Goal: Entertainment & Leisure: Consume media (video, audio)

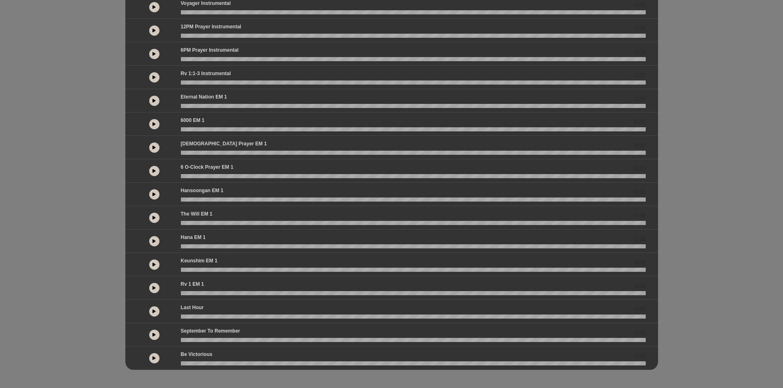
scroll to position [113, 0]
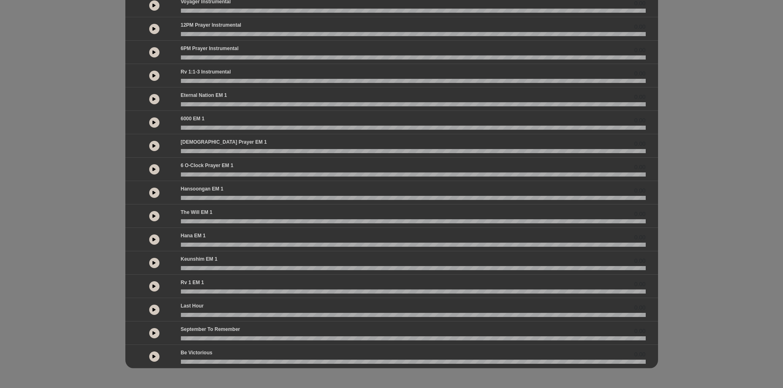
click at [152, 359] on button at bounding box center [154, 357] width 10 height 10
click at [154, 331] on icon at bounding box center [153, 333] width 3 height 4
click at [156, 306] on button at bounding box center [154, 310] width 10 height 10
click at [154, 289] on button at bounding box center [154, 286] width 10 height 10
click at [155, 259] on button at bounding box center [154, 263] width 10 height 10
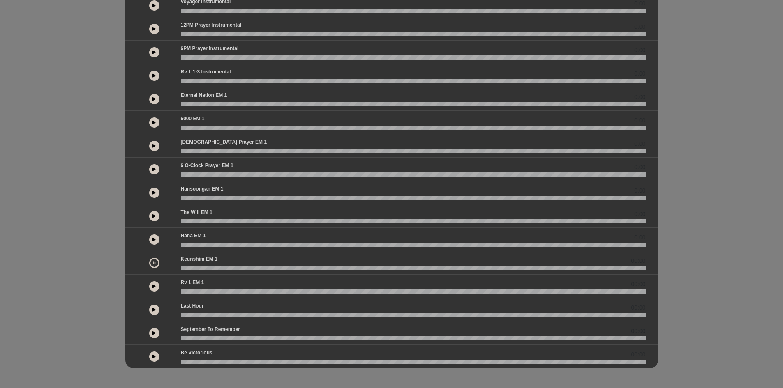
click at [202, 267] on wave at bounding box center [413, 268] width 465 height 4
click at [242, 268] on wave at bounding box center [413, 268] width 465 height 4
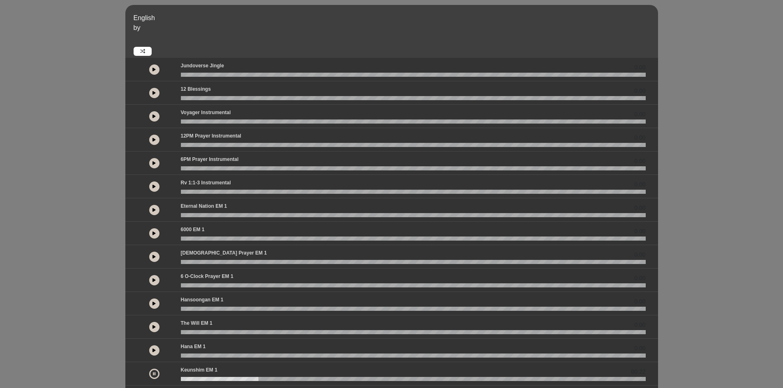
scroll to position [0, 0]
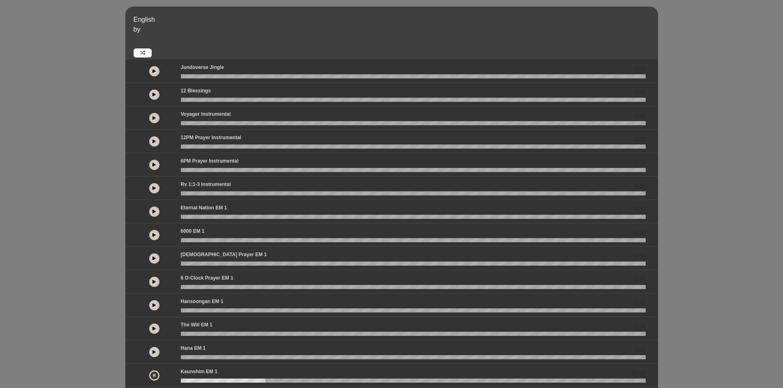
click at [157, 68] on button at bounding box center [154, 71] width 10 height 10
click at [155, 93] on icon at bounding box center [153, 94] width 3 height 4
click at [154, 119] on icon at bounding box center [153, 118] width 3 height 4
click at [204, 122] on wave at bounding box center [413, 123] width 465 height 4
click at [158, 143] on button at bounding box center [154, 141] width 10 height 10
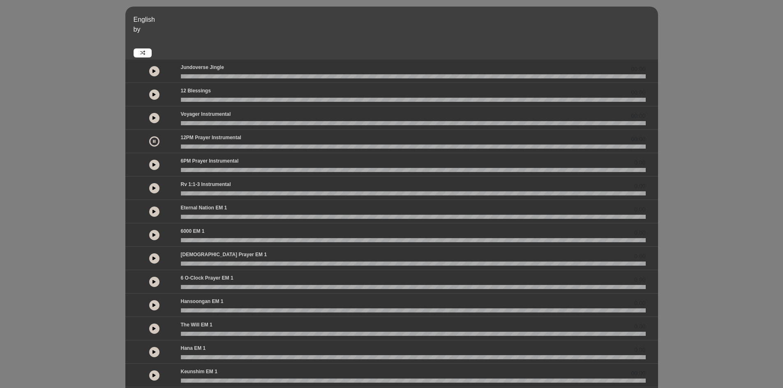
click at [222, 146] on wave at bounding box center [413, 147] width 465 height 4
click at [155, 165] on icon at bounding box center [153, 165] width 3 height 4
click at [230, 168] on wave at bounding box center [413, 170] width 465 height 4
click at [150, 189] on button at bounding box center [154, 188] width 10 height 10
click at [216, 194] on wave at bounding box center [413, 193] width 465 height 4
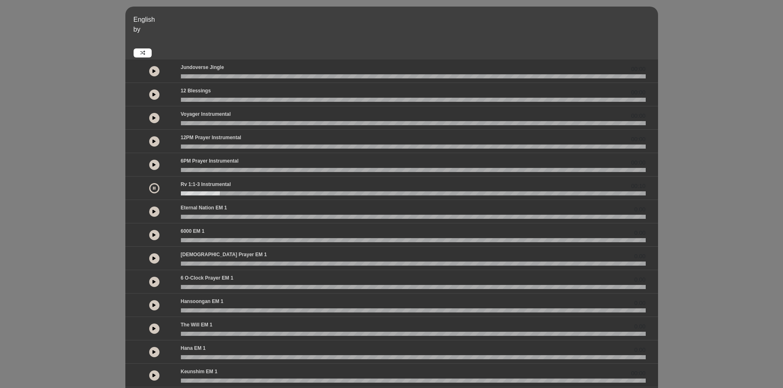
click at [157, 209] on button at bounding box center [154, 212] width 10 height 10
click at [236, 217] on wave at bounding box center [413, 217] width 465 height 4
click at [152, 237] on button at bounding box center [154, 235] width 10 height 10
click at [235, 241] on wave at bounding box center [413, 240] width 465 height 4
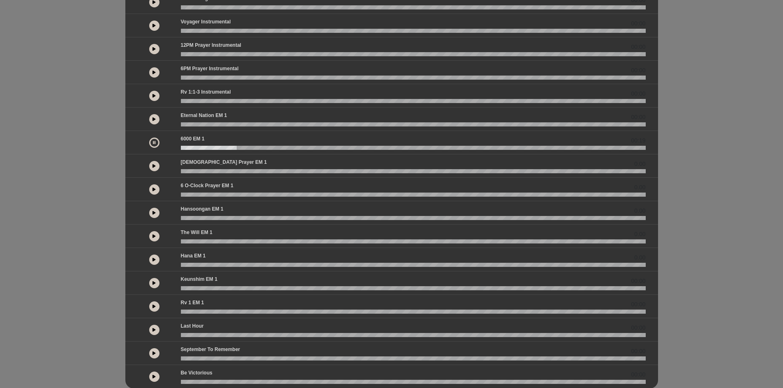
scroll to position [96, 0]
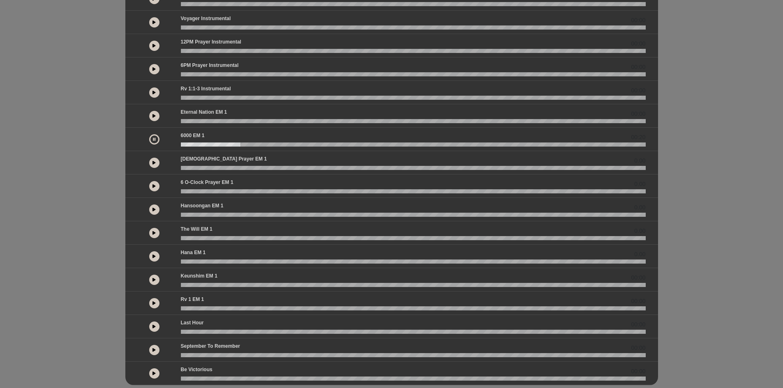
click at [154, 164] on icon at bounding box center [153, 163] width 3 height 4
click at [246, 166] on wave at bounding box center [413, 168] width 465 height 4
click at [153, 189] on button at bounding box center [154, 186] width 10 height 10
click at [257, 187] on div "6 o-clock prayer EM 1 00:00" at bounding box center [413, 184] width 474 height 11
click at [154, 213] on button at bounding box center [154, 210] width 10 height 10
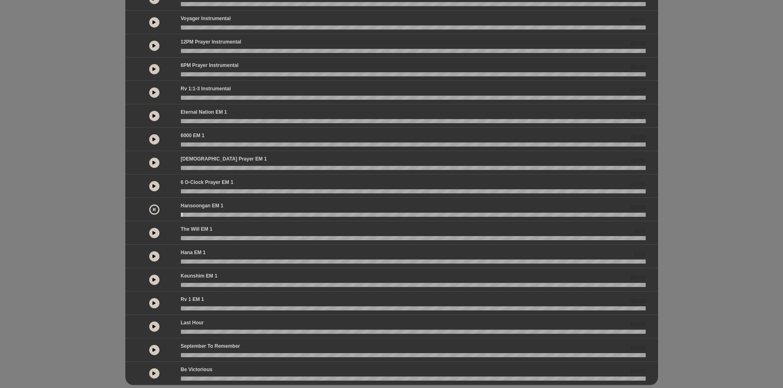
click at [198, 211] on div "Hansoongan EM 1 00:00" at bounding box center [413, 207] width 474 height 11
click at [210, 214] on wave at bounding box center [413, 215] width 465 height 4
click at [158, 235] on button at bounding box center [154, 233] width 10 height 10
click at [253, 237] on wave at bounding box center [413, 238] width 465 height 4
click at [154, 255] on icon at bounding box center [153, 256] width 3 height 4
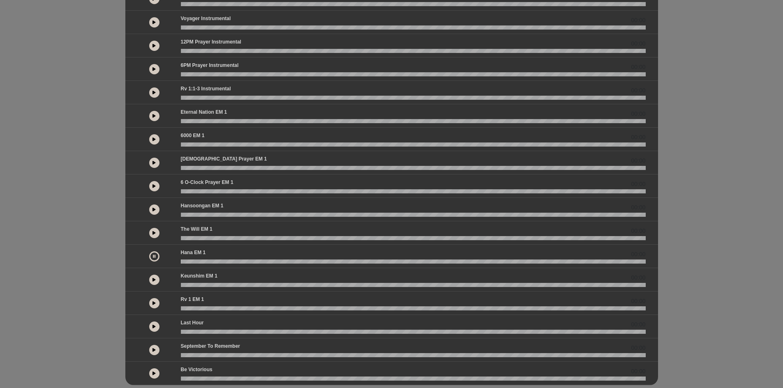
click at [284, 261] on wave at bounding box center [413, 262] width 465 height 4
